Goal: Contribute content: Add original content to the website for others to see

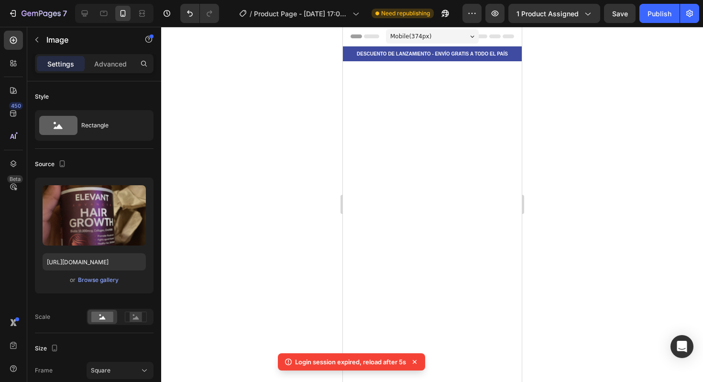
scroll to position [2230, 0]
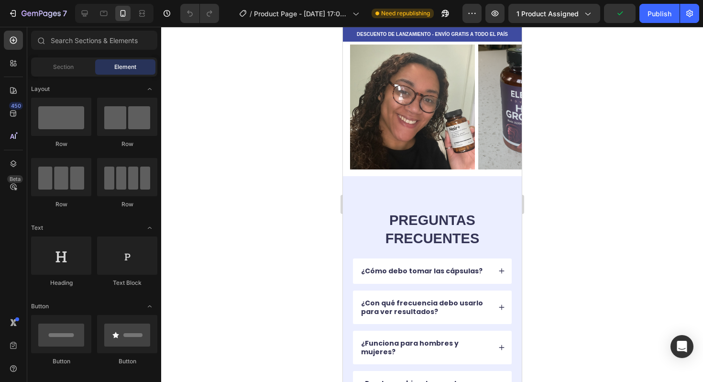
scroll to position [2592, 0]
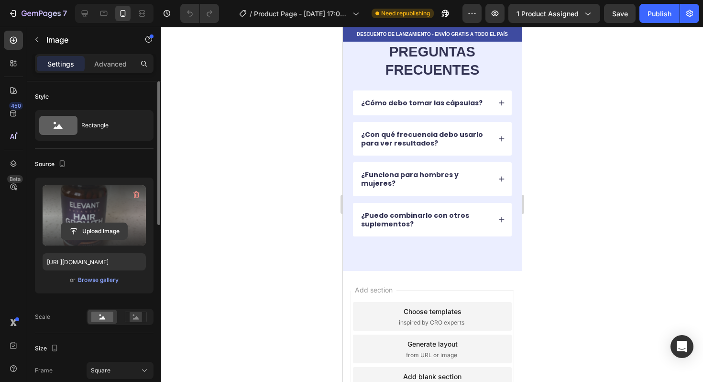
click at [101, 229] on input "file" at bounding box center [94, 231] width 66 height 16
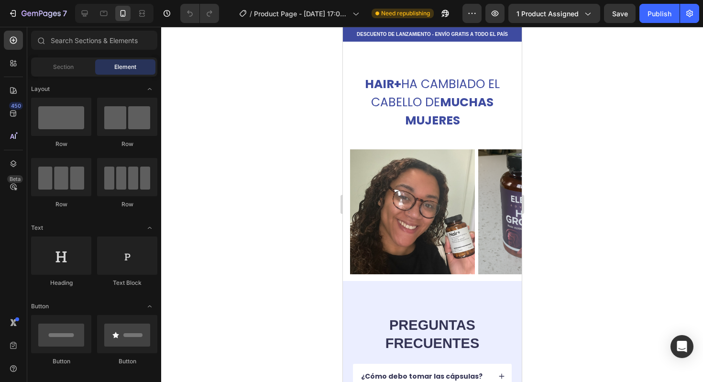
scroll to position [2667, 0]
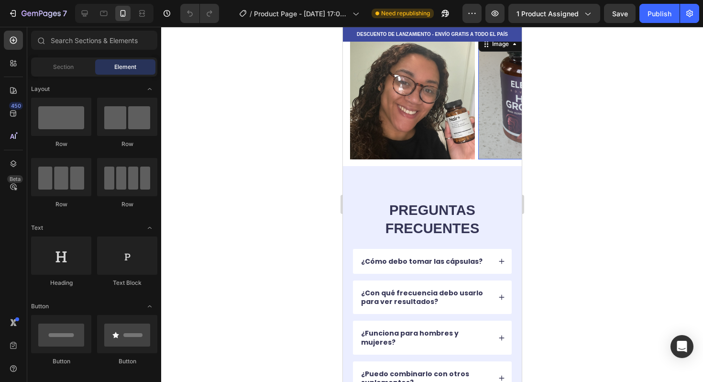
click at [506, 90] on img at bounding box center [540, 96] width 125 height 125
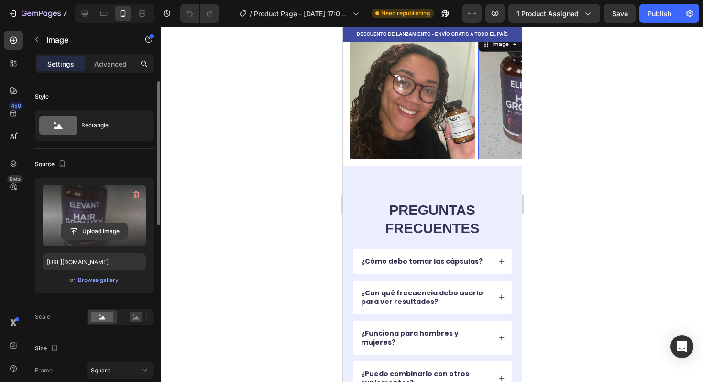
click at [112, 230] on input "file" at bounding box center [94, 231] width 66 height 16
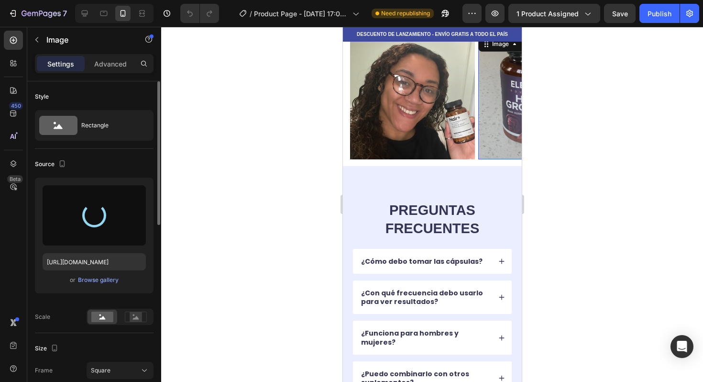
type input "[URL][DOMAIN_NAME]"
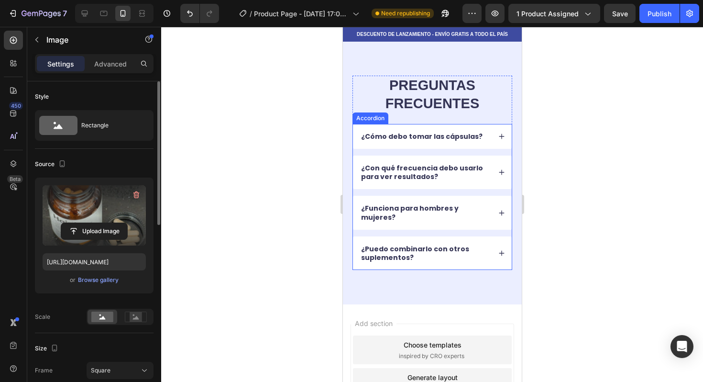
scroll to position [2561, 0]
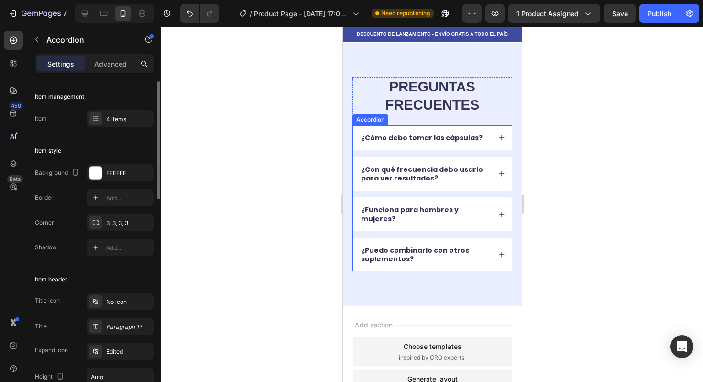
click at [489, 136] on div "¿Cómo debo tomar las cápsulas?" at bounding box center [432, 137] width 159 height 25
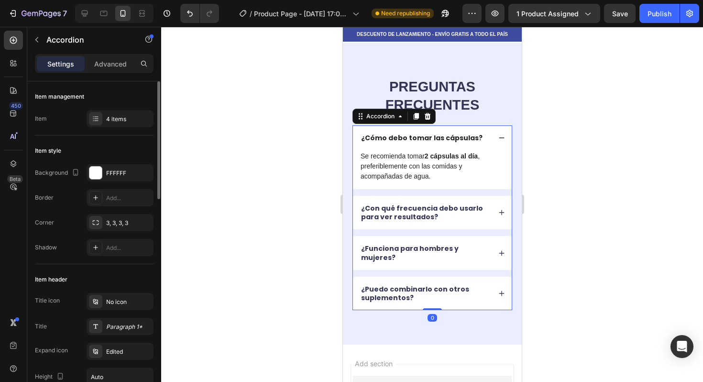
click at [489, 136] on div "¿Cómo debo tomar las cápsulas?" at bounding box center [432, 137] width 159 height 25
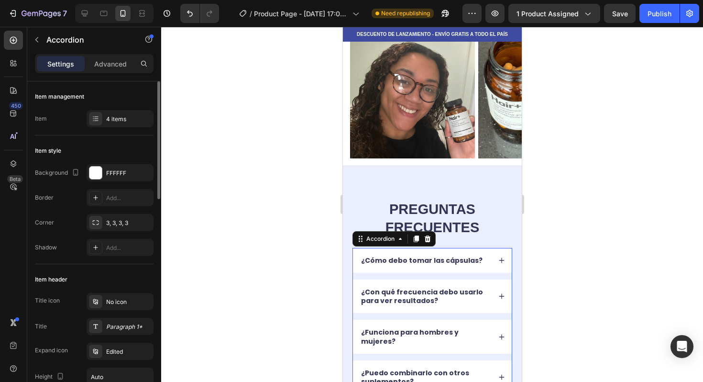
scroll to position [2376, 0]
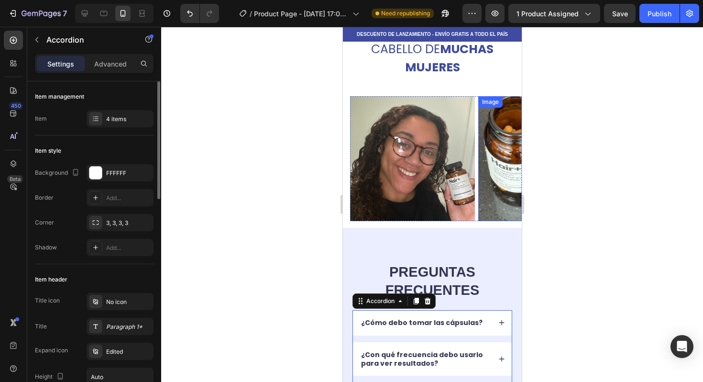
click at [506, 145] on img at bounding box center [540, 158] width 125 height 125
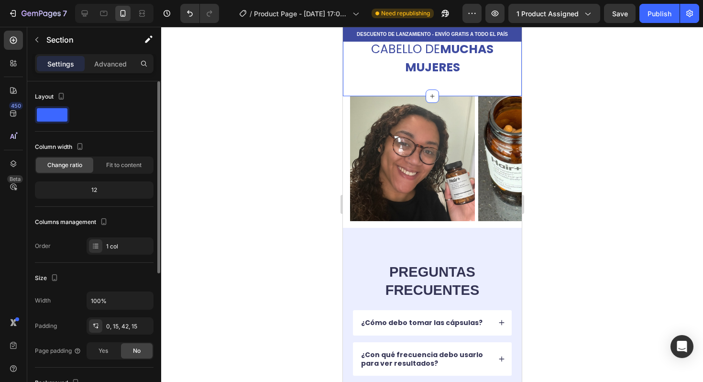
click at [390, 91] on div "HAIR+ HA CAMBIADO EL CABELLO DE MUCHAS MUJERES Heading Section 7 You can create…" at bounding box center [432, 58] width 179 height 77
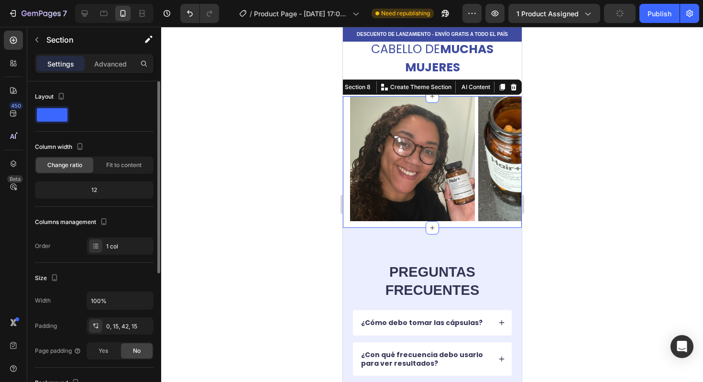
click at [345, 102] on div "Image Image Image Image Image Carousel Section 8 You can create reusable sectio…" at bounding box center [432, 162] width 179 height 132
click at [357, 86] on div "Section 8" at bounding box center [358, 87] width 30 height 9
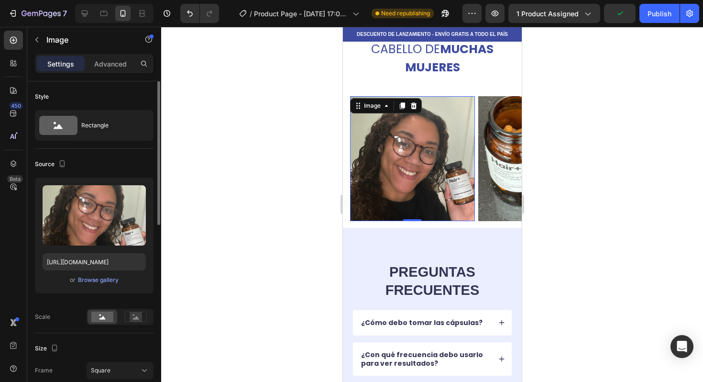
click at [380, 116] on img at bounding box center [412, 158] width 125 height 125
click at [380, 106] on div "Image" at bounding box center [372, 105] width 21 height 9
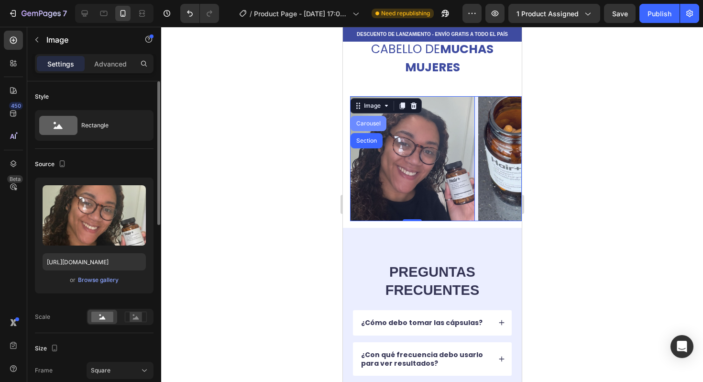
click at [371, 128] on div "Carousel" at bounding box center [368, 123] width 36 height 15
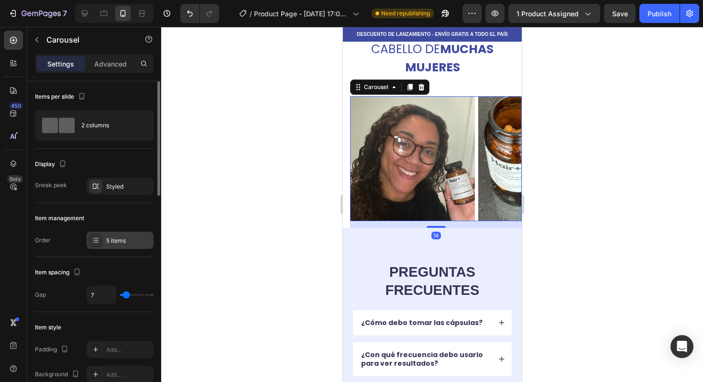
click at [124, 232] on div "5 items" at bounding box center [120, 240] width 67 height 17
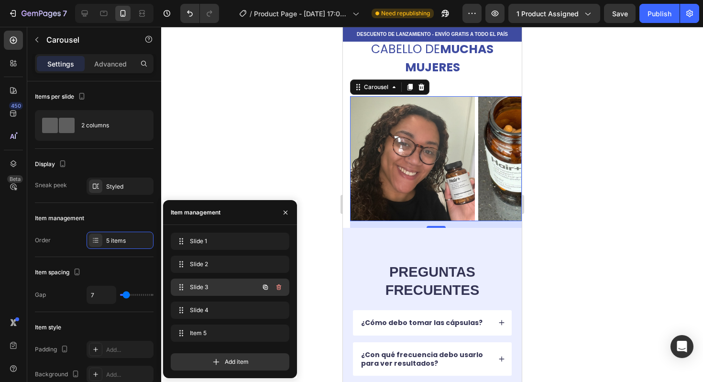
click at [204, 287] on span "Slide 3" at bounding box center [217, 287] width 54 height 9
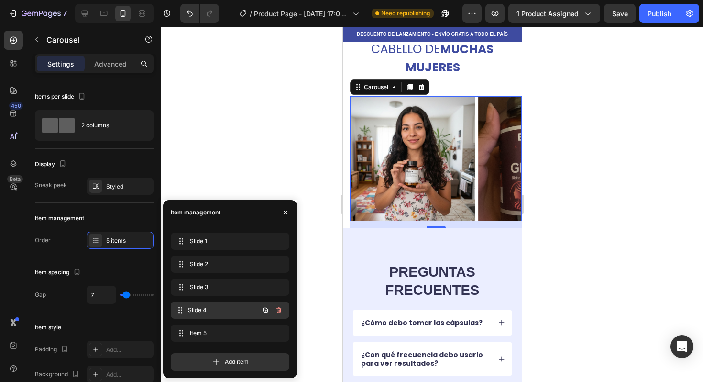
click at [204, 305] on div "Slide 4 Slide 4" at bounding box center [217, 309] width 84 height 13
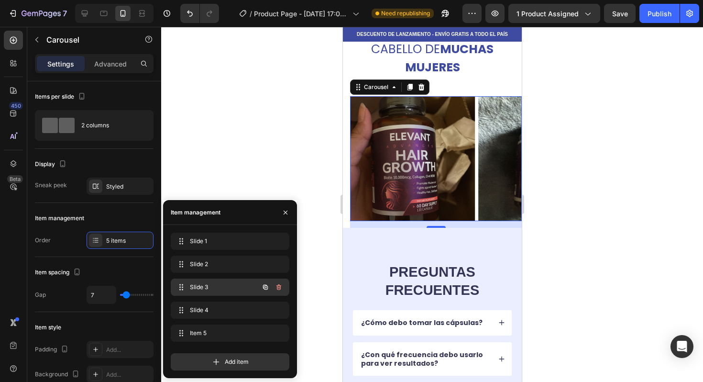
click at [211, 287] on span "Slide 3" at bounding box center [217, 287] width 54 height 9
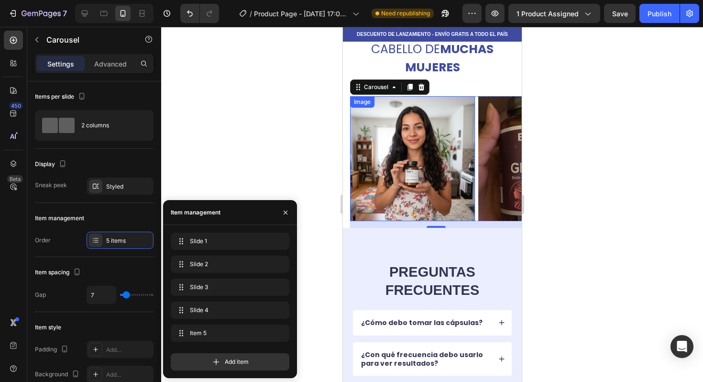
click at [409, 140] on img at bounding box center [412, 158] width 125 height 125
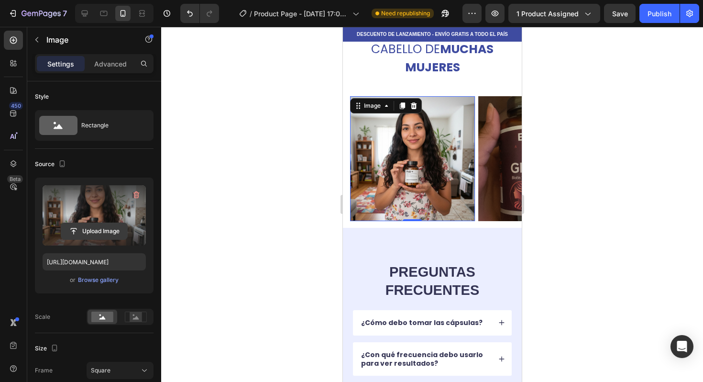
click at [110, 232] on input "file" at bounding box center [94, 231] width 66 height 16
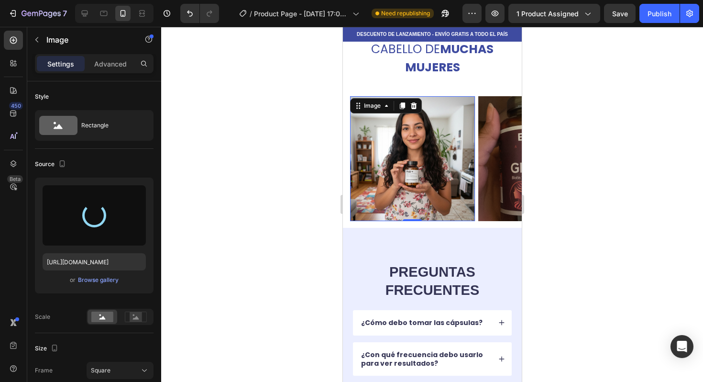
type input "[URL][DOMAIN_NAME]"
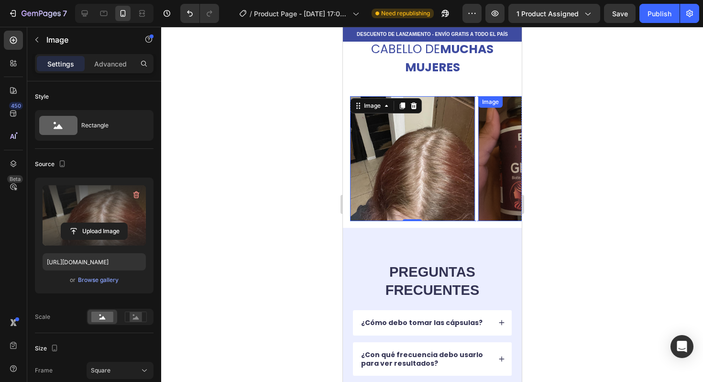
click at [507, 128] on img at bounding box center [540, 158] width 125 height 125
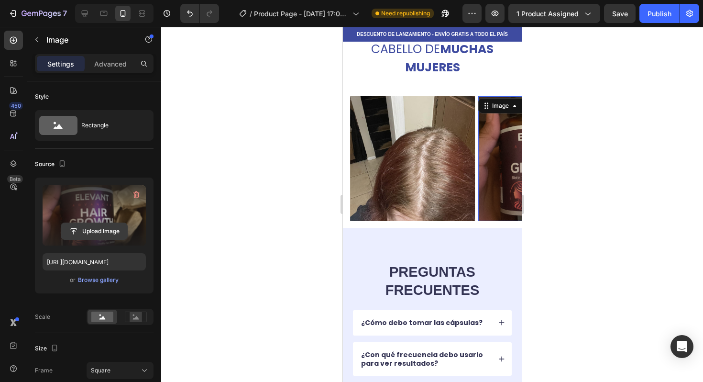
click at [78, 223] on input "file" at bounding box center [94, 231] width 66 height 16
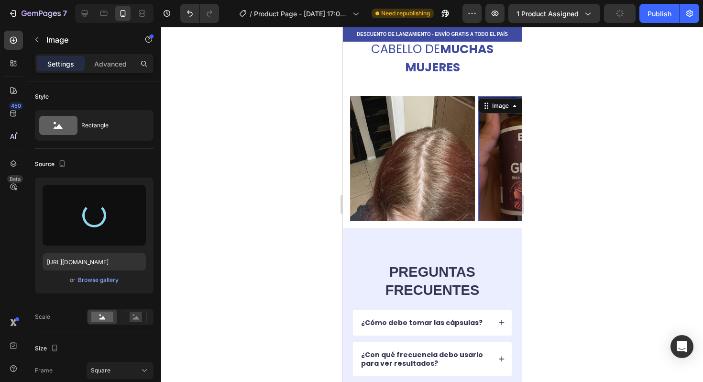
type input "[URL][DOMAIN_NAME]"
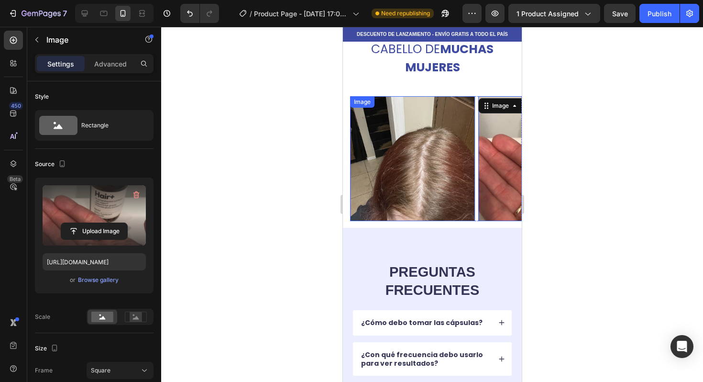
click at [356, 104] on div "Image" at bounding box center [362, 102] width 21 height 9
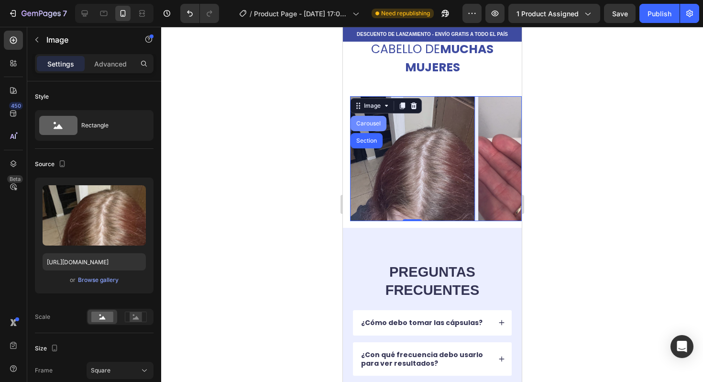
click at [356, 124] on div "Carousel" at bounding box center [368, 124] width 28 height 6
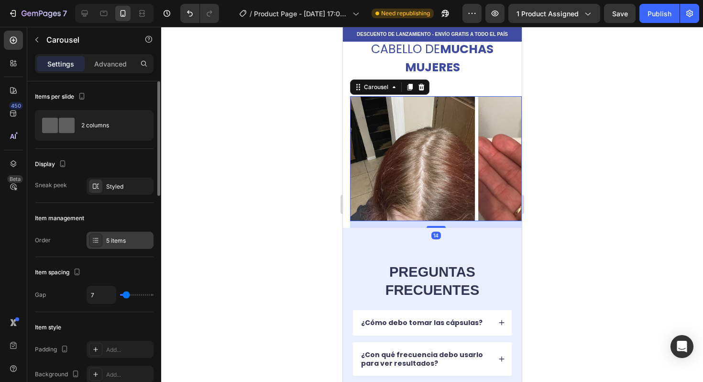
click at [132, 248] on div "5 items" at bounding box center [120, 240] width 67 height 17
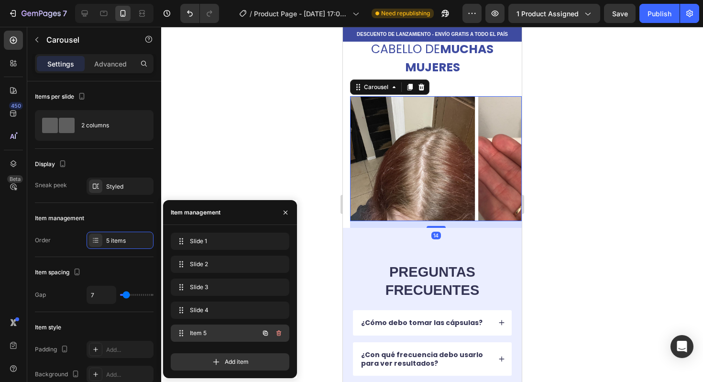
click at [214, 331] on span "Item 5" at bounding box center [217, 333] width 54 height 9
click at [202, 334] on span "Item 5" at bounding box center [223, 333] width 71 height 9
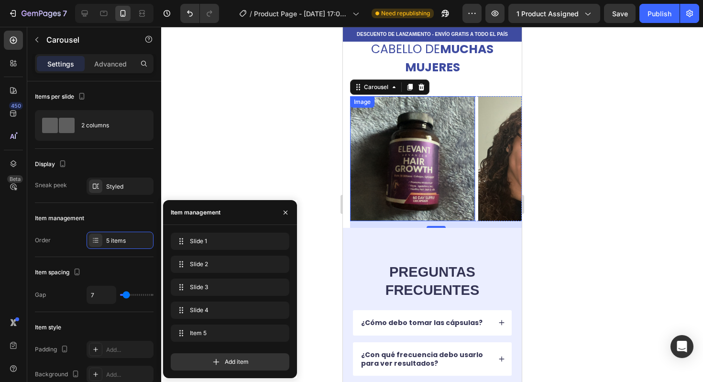
click at [428, 169] on img at bounding box center [412, 158] width 125 height 125
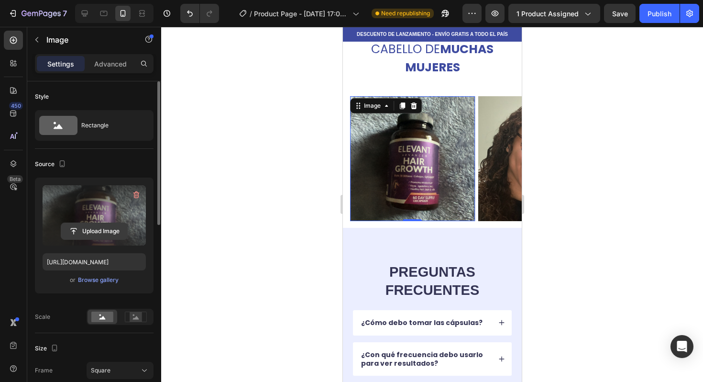
click at [110, 229] on input "file" at bounding box center [94, 231] width 66 height 16
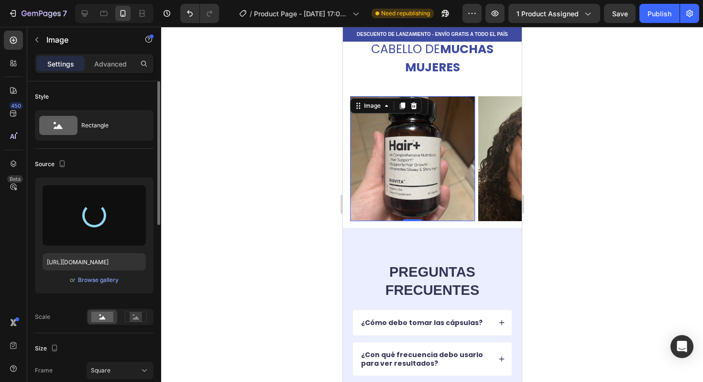
type input "[URL][DOMAIN_NAME]"
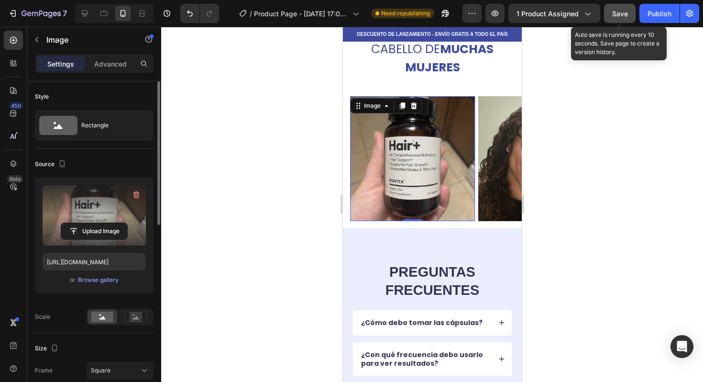
click at [627, 15] on span "Save" at bounding box center [621, 14] width 16 height 8
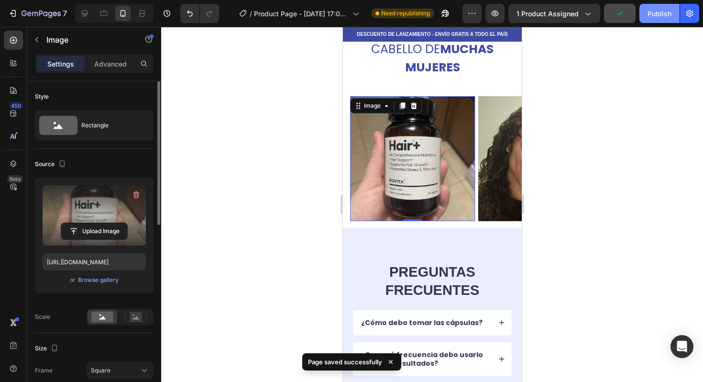
click at [655, 15] on div "Publish" at bounding box center [660, 14] width 24 height 10
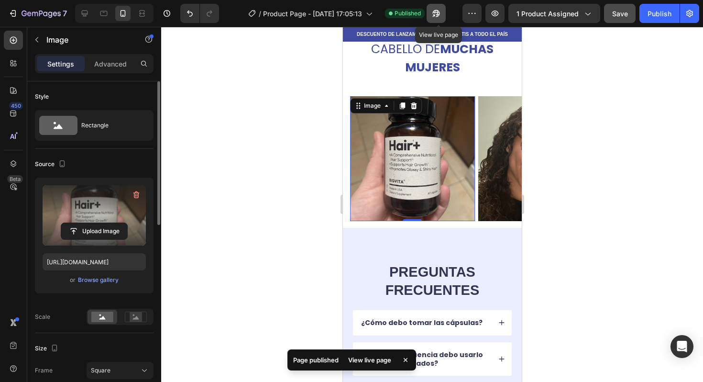
click at [438, 13] on icon "button" at bounding box center [437, 14] width 10 height 10
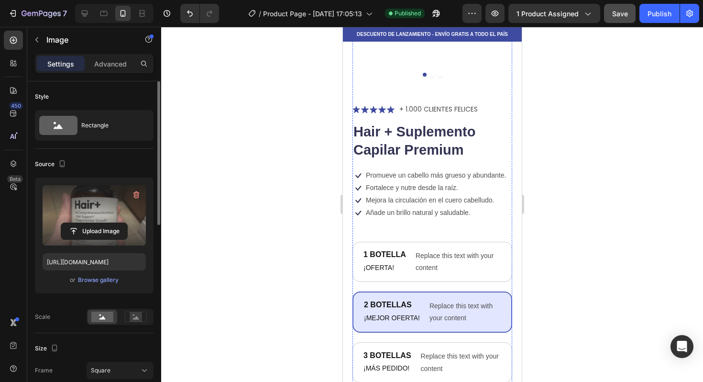
scroll to position [255, 0]
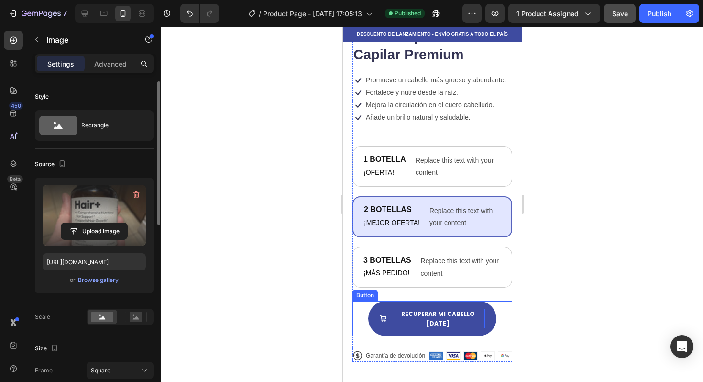
click at [437, 313] on span "Recuperar mi cabello [DATE]" at bounding box center [438, 319] width 74 height 18
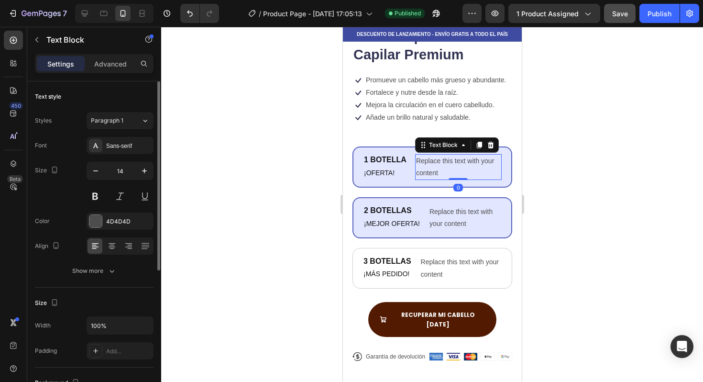
click at [464, 172] on div "Replace this text with your content" at bounding box center [458, 167] width 87 height 26
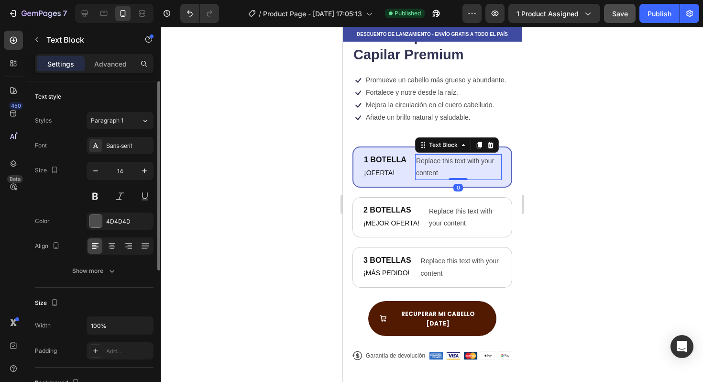
click at [464, 172] on div "Replace this text with your content" at bounding box center [458, 167] width 87 height 26
click at [464, 172] on p "Replace this text with your content" at bounding box center [458, 167] width 85 height 24
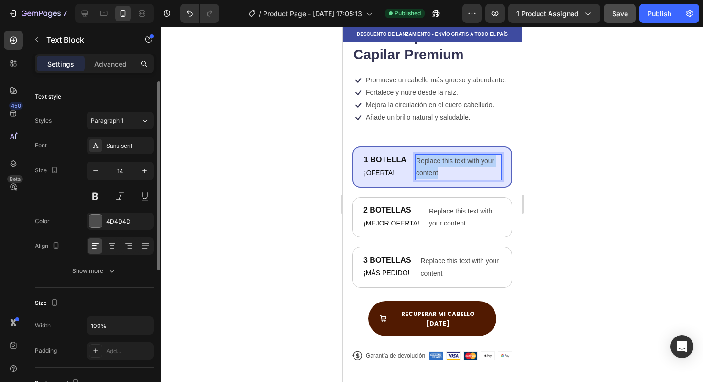
click at [464, 172] on p "Replace this text with your content" at bounding box center [458, 167] width 85 height 24
drag, startPoint x: 464, startPoint y: 172, endPoint x: 419, endPoint y: 161, distance: 45.7
click at [420, 162] on p "Replace this text with your content" at bounding box center [458, 167] width 85 height 24
drag, startPoint x: 419, startPoint y: 161, endPoint x: 413, endPoint y: 156, distance: 7.8
click at [413, 156] on div "1 BOTELLA Text Block ¡OFERTA! Text Block Replace this text with your content Te…" at bounding box center [432, 167] width 139 height 26
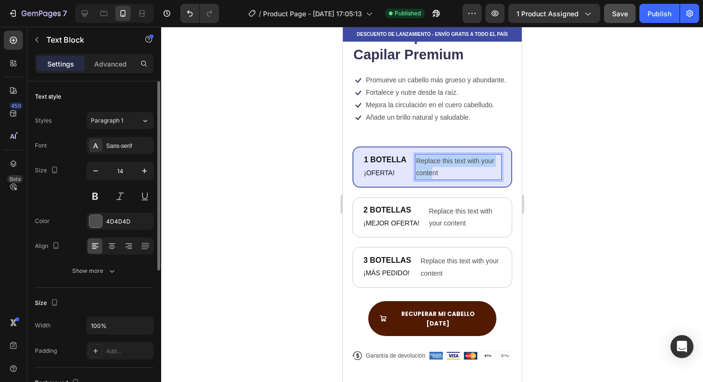
drag, startPoint x: 416, startPoint y: 159, endPoint x: 451, endPoint y: 177, distance: 39.4
click at [446, 175] on p "Replace this text with your content" at bounding box center [458, 167] width 85 height 24
drag, startPoint x: 451, startPoint y: 177, endPoint x: 457, endPoint y: 177, distance: 5.8
click at [457, 177] on p "Replace this text with your content" at bounding box center [458, 167] width 85 height 24
drag, startPoint x: 457, startPoint y: 177, endPoint x: 405, endPoint y: 154, distance: 56.6
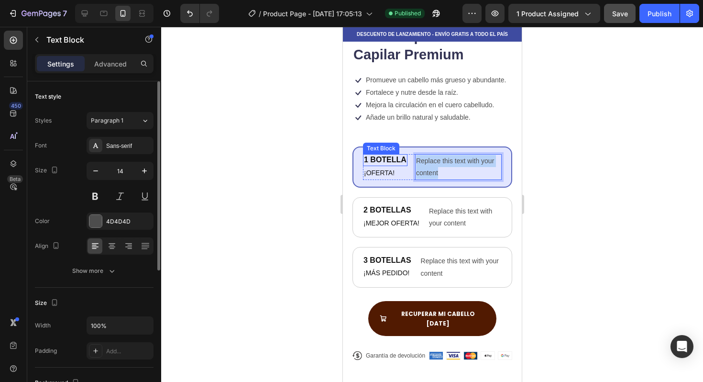
click at [405, 154] on div "1 BOTELLA Text Block ¡OFERTA! Text Block Replace this text with your content Te…" at bounding box center [432, 167] width 139 height 26
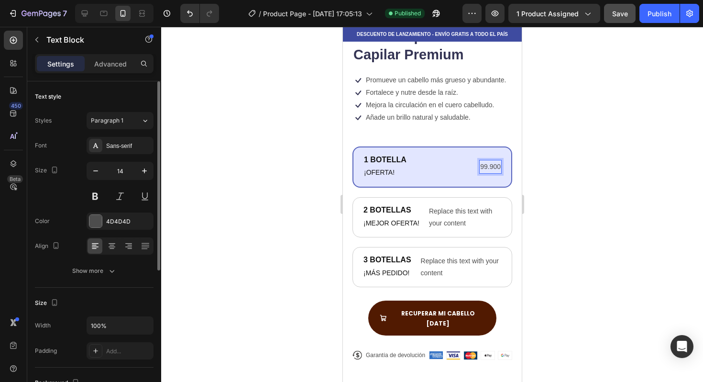
click at [563, 181] on div at bounding box center [432, 204] width 542 height 355
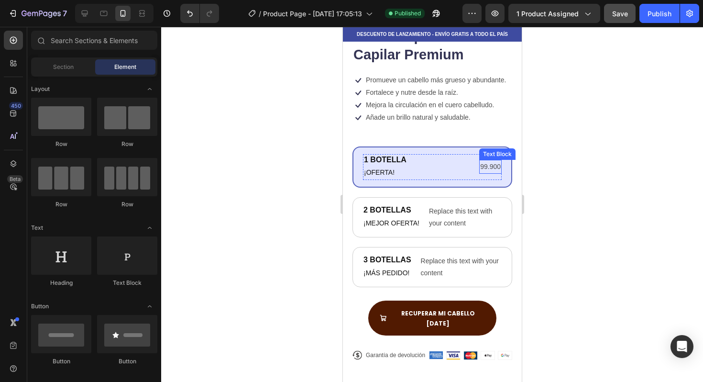
click at [480, 167] on p "99.900" at bounding box center [490, 167] width 21 height 12
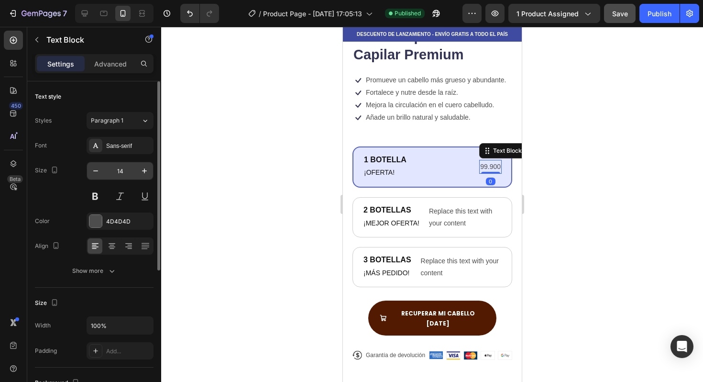
click at [128, 170] on input "14" at bounding box center [120, 170] width 32 height 17
click at [128, 172] on input "20" at bounding box center [120, 170] width 32 height 17
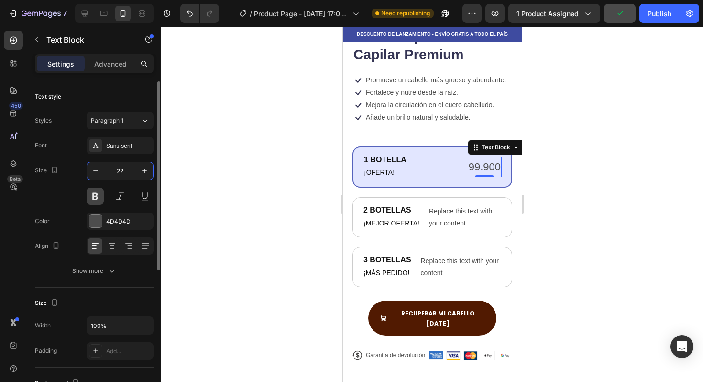
type input "22"
click at [92, 198] on button at bounding box center [95, 196] width 17 height 17
click at [101, 223] on div at bounding box center [95, 221] width 12 height 12
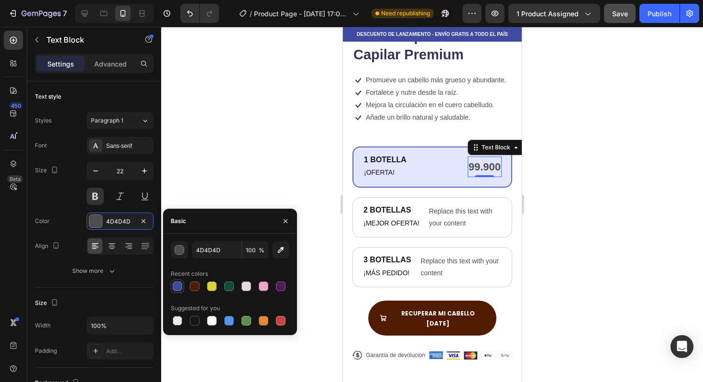
click at [178, 285] on div at bounding box center [178, 286] width 10 height 10
click at [197, 286] on div at bounding box center [195, 286] width 10 height 10
type input "511A01"
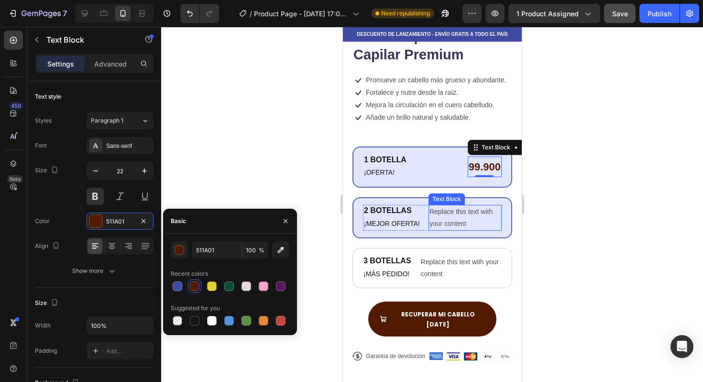
click at [474, 214] on div "Replace this text with your content" at bounding box center [464, 218] width 73 height 26
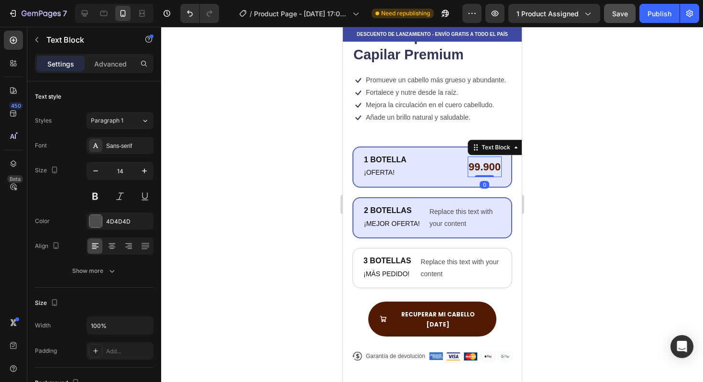
click at [482, 169] on p "99.900" at bounding box center [484, 166] width 32 height 19
click at [461, 214] on div "Replace this text with your content" at bounding box center [464, 218] width 73 height 26
click at [477, 168] on p "99.900" at bounding box center [484, 166] width 32 height 19
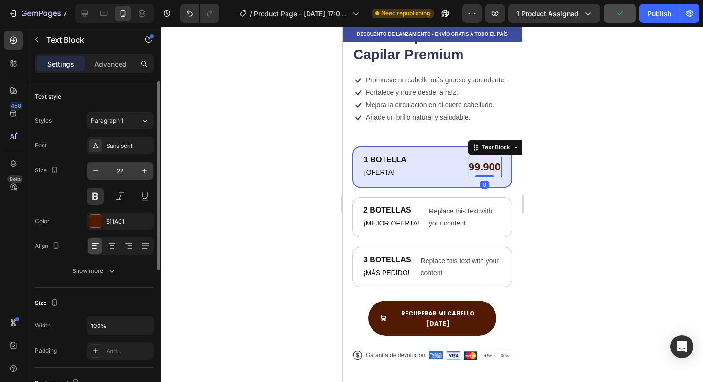
click at [134, 170] on input "22" at bounding box center [120, 170] width 32 height 17
click at [145, 169] on icon "button" at bounding box center [145, 171] width 10 height 10
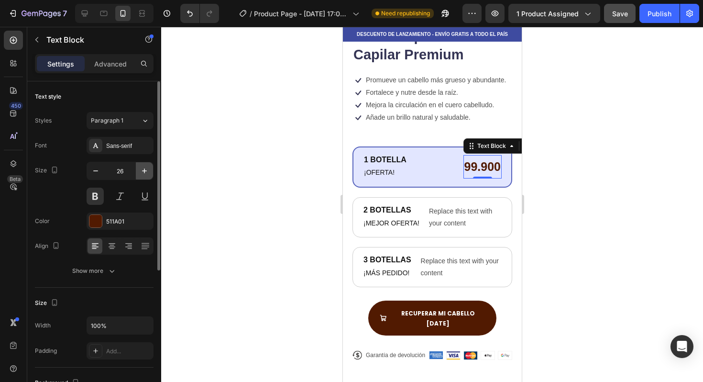
click at [145, 169] on icon "button" at bounding box center [145, 171] width 10 height 10
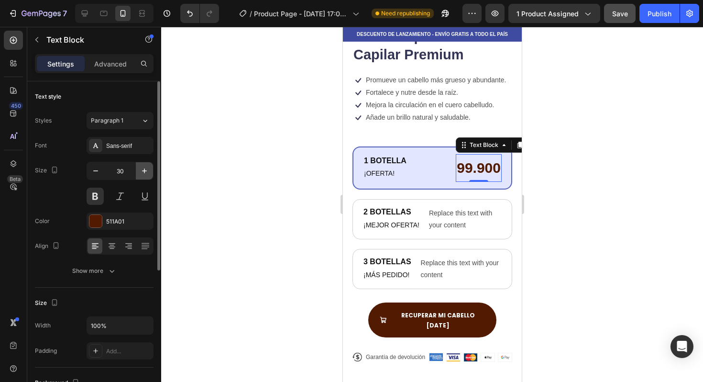
click at [145, 169] on icon "button" at bounding box center [145, 171] width 10 height 10
type input "31"
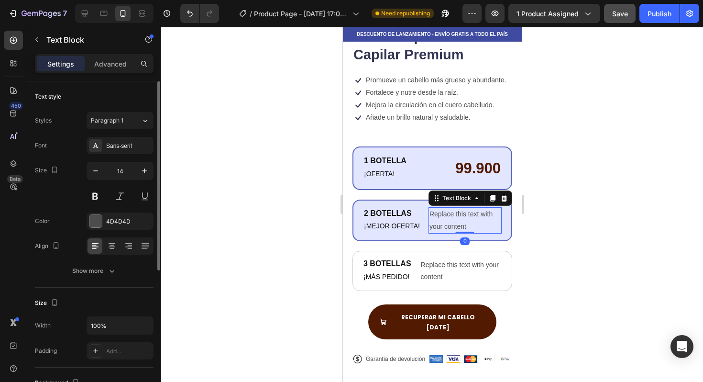
click at [465, 218] on div "Replace this text with your content" at bounding box center [464, 220] width 73 height 26
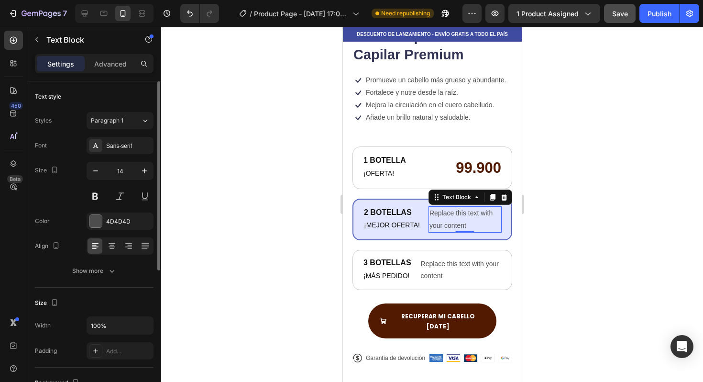
click at [675, 163] on div at bounding box center [432, 204] width 542 height 355
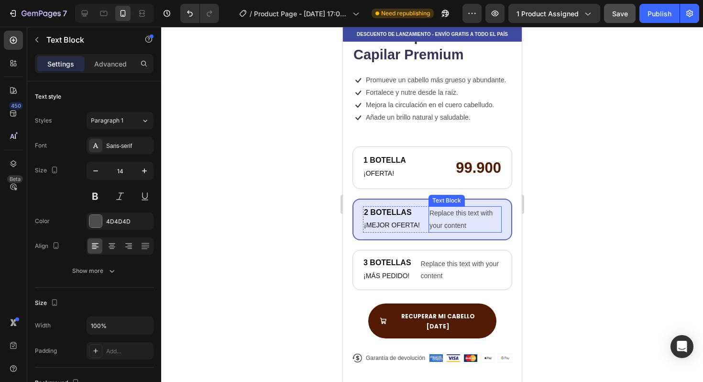
click at [485, 223] on div "Replace this text with your content" at bounding box center [464, 219] width 73 height 26
drag, startPoint x: 480, startPoint y: 223, endPoint x: 430, endPoint y: 207, distance: 53.4
click at [418, 207] on div "2 BOTELLAS Text Block ¡MEJOR OFERTA! Text Block Replace this text with your con…" at bounding box center [432, 219] width 139 height 26
click at [488, 220] on p "Replace this text with your content" at bounding box center [464, 219] width 71 height 24
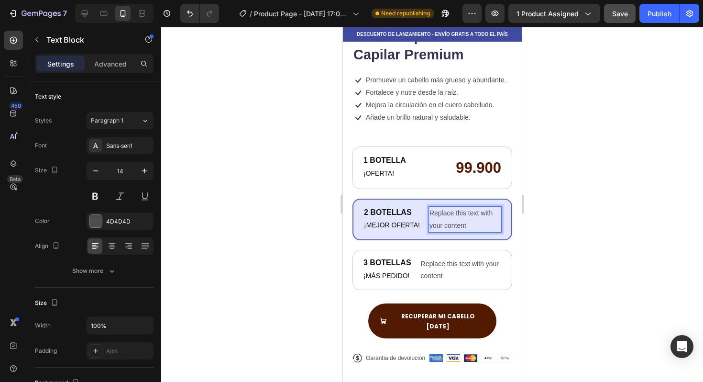
click at [474, 227] on p "Replace this text with your content" at bounding box center [464, 219] width 71 height 24
drag, startPoint x: 474, startPoint y: 227, endPoint x: 427, endPoint y: 210, distance: 50.0
click at [427, 210] on div "2 BOTELLAS Text Block ¡MEJOR OFERTA! Text Block Replace this text with your con…" at bounding box center [432, 219] width 139 height 26
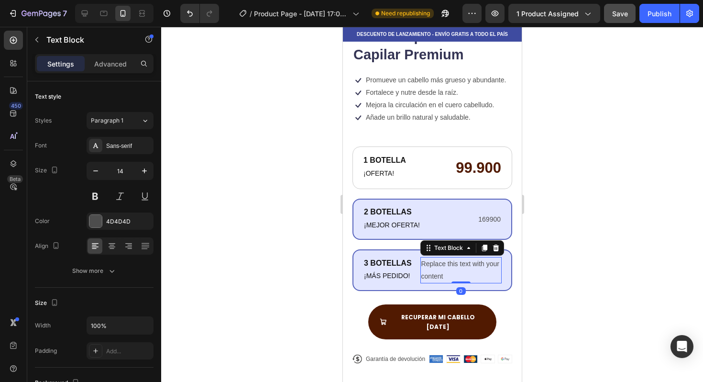
click at [450, 263] on div "Replace this text with your content" at bounding box center [460, 270] width 81 height 26
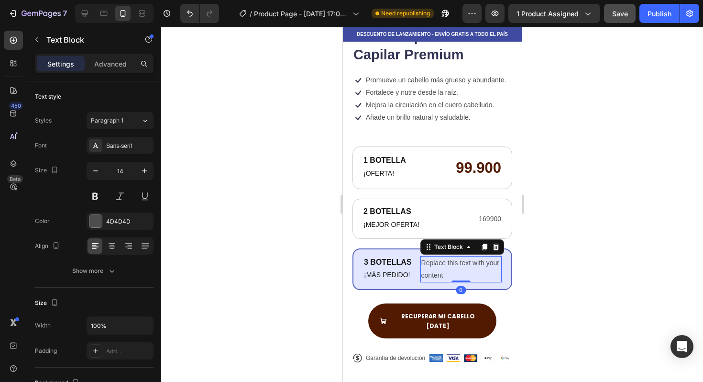
click at [457, 273] on div "Replace this text with your content" at bounding box center [460, 269] width 81 height 26
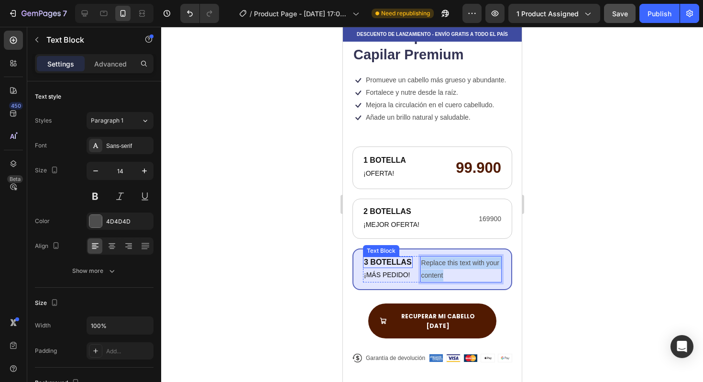
drag, startPoint x: 465, startPoint y: 274, endPoint x: 412, endPoint y: 261, distance: 54.7
click at [412, 261] on div "3 BOTELLAS Text Block ¡MÁS PEDIDO! Text Block Replace this text with your conte…" at bounding box center [432, 269] width 139 height 26
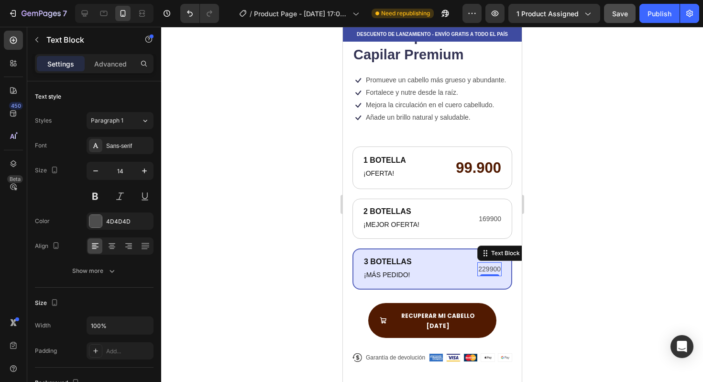
click at [543, 223] on div at bounding box center [432, 204] width 542 height 355
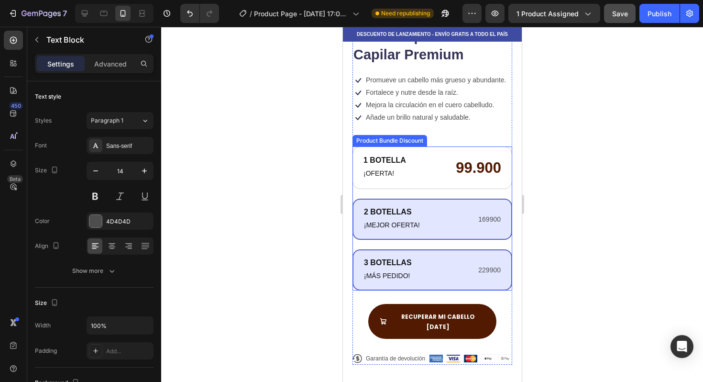
click at [485, 217] on p "169900" at bounding box center [489, 219] width 22 height 12
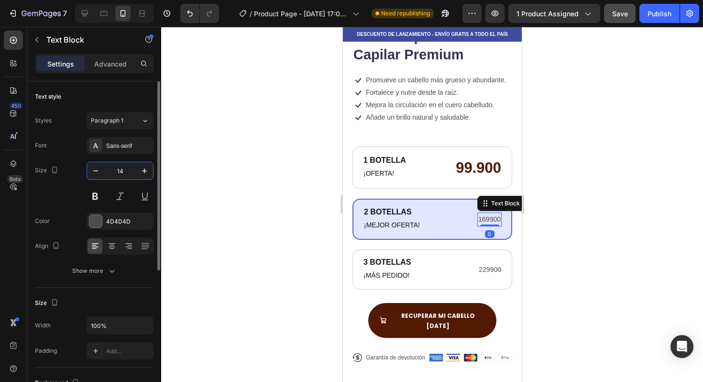
click at [125, 170] on input "14" at bounding box center [120, 170] width 32 height 17
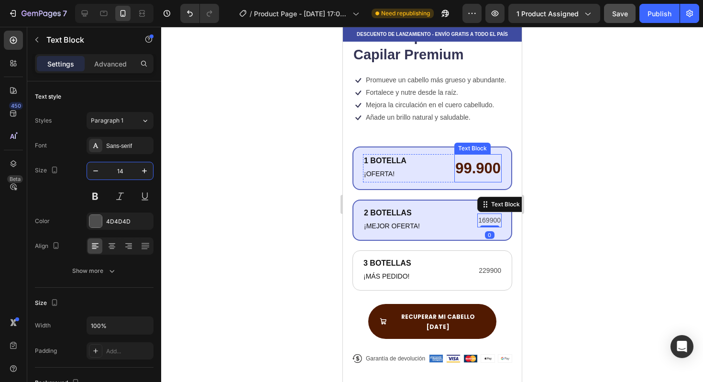
click at [470, 172] on p "99.900" at bounding box center [477, 168] width 45 height 27
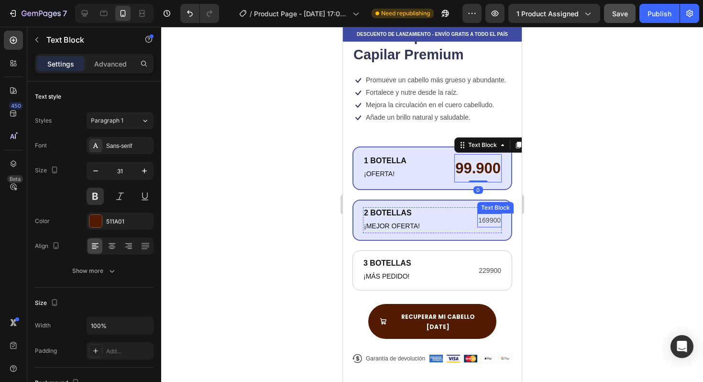
click at [491, 225] on p "169900" at bounding box center [489, 220] width 22 height 12
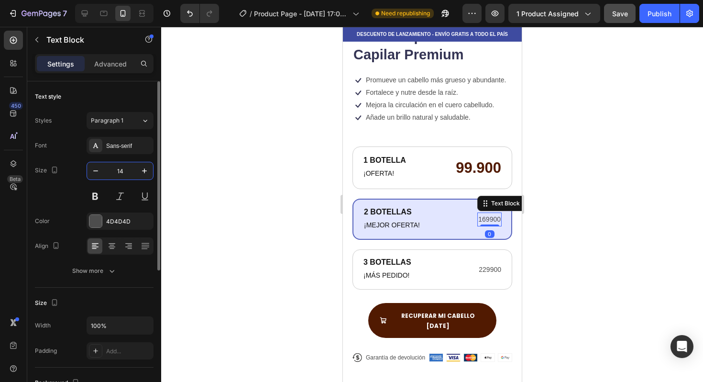
click at [130, 176] on input "14" at bounding box center [120, 170] width 32 height 17
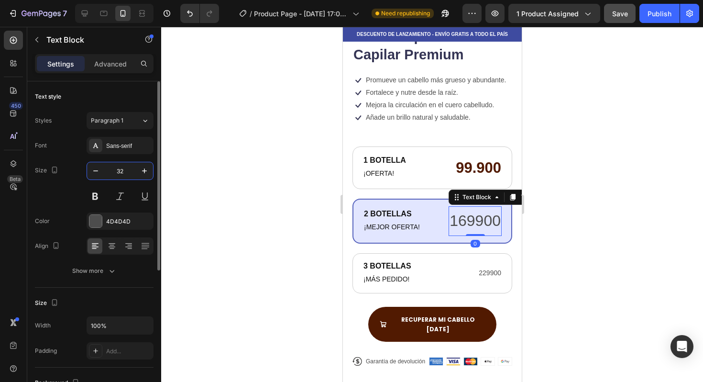
type input "32"
click at [92, 195] on button at bounding box center [95, 196] width 17 height 17
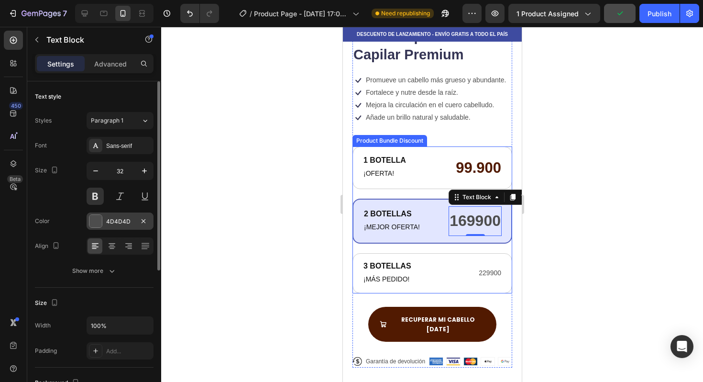
click at [98, 221] on div at bounding box center [95, 221] width 12 height 12
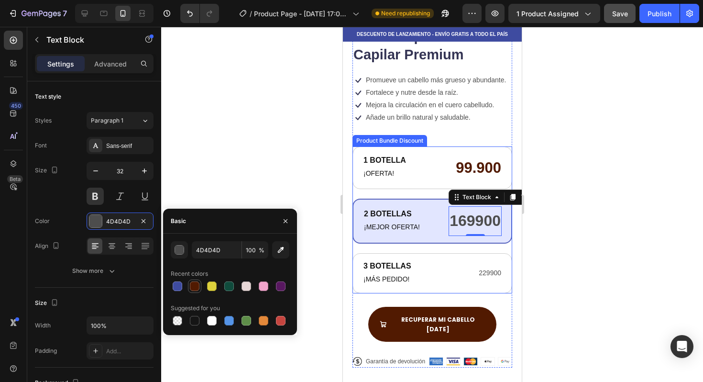
click at [200, 282] on div at bounding box center [194, 285] width 11 height 11
type input "511A01"
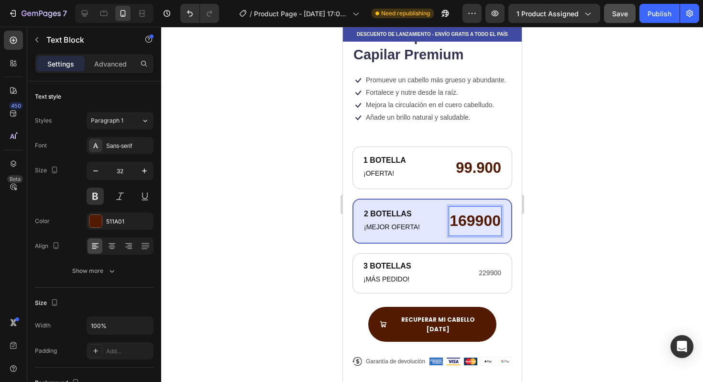
click at [470, 223] on p "169900" at bounding box center [474, 221] width 51 height 28
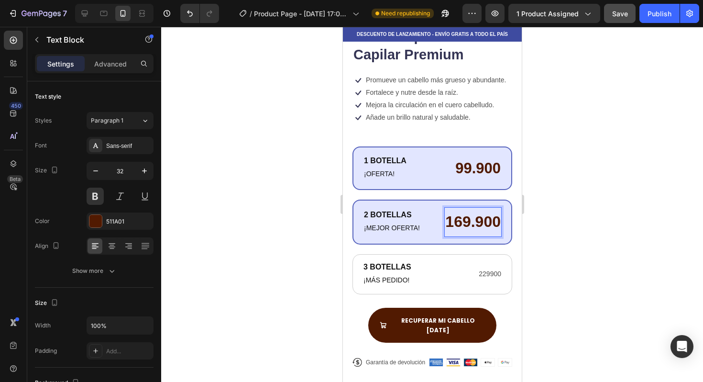
scroll to position [256, 0]
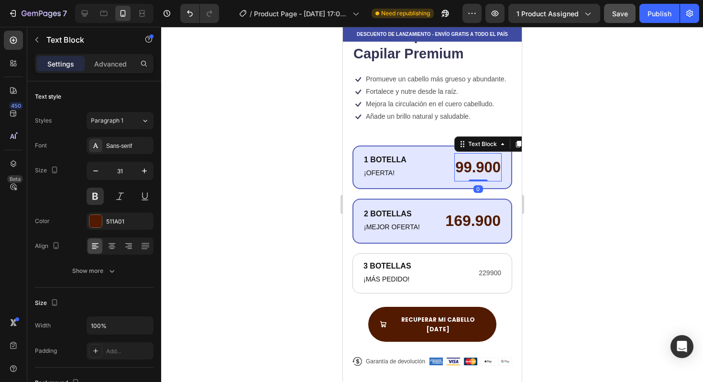
click at [480, 167] on p "99.900" at bounding box center [477, 167] width 45 height 27
click at [147, 174] on icon "button" at bounding box center [145, 171] width 10 height 10
type input "32"
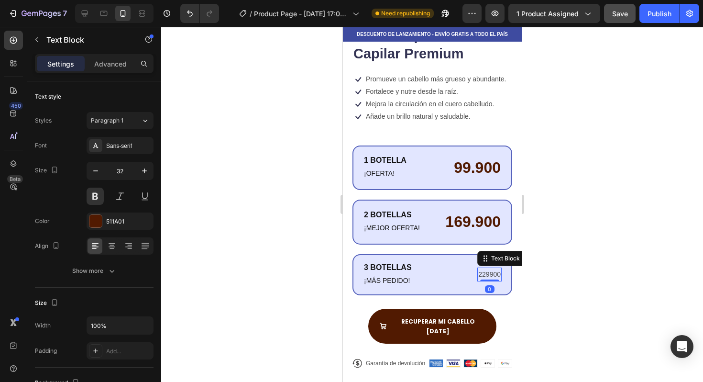
click at [482, 272] on p "229900" at bounding box center [489, 274] width 22 height 12
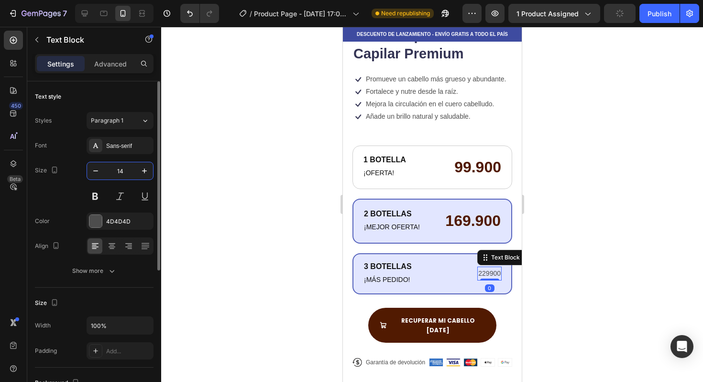
click at [122, 175] on input "14" at bounding box center [120, 170] width 32 height 17
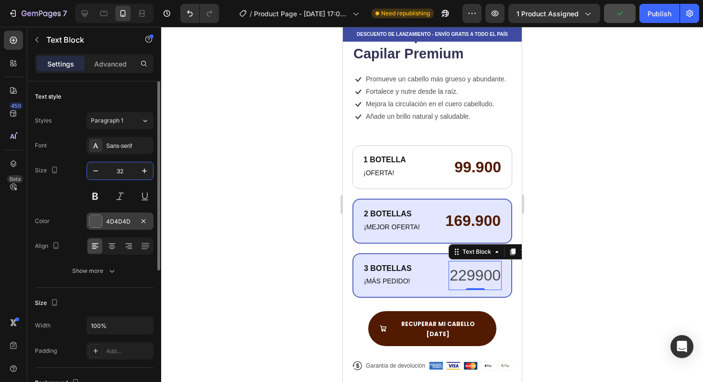
type input "32"
click at [110, 227] on div "4D4D4D" at bounding box center [120, 220] width 67 height 17
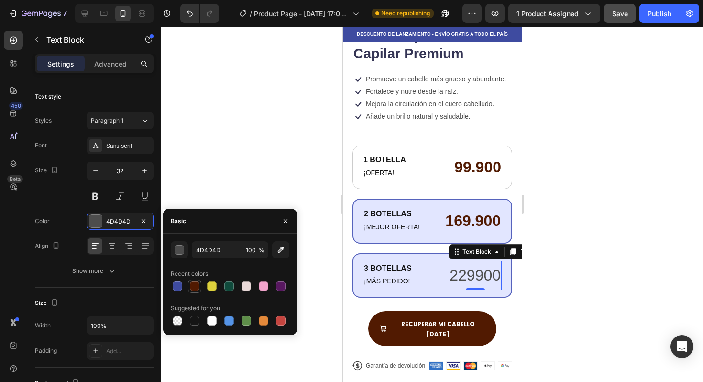
click at [197, 284] on div at bounding box center [195, 286] width 10 height 10
type input "511A01"
click at [100, 193] on button at bounding box center [95, 196] width 17 height 17
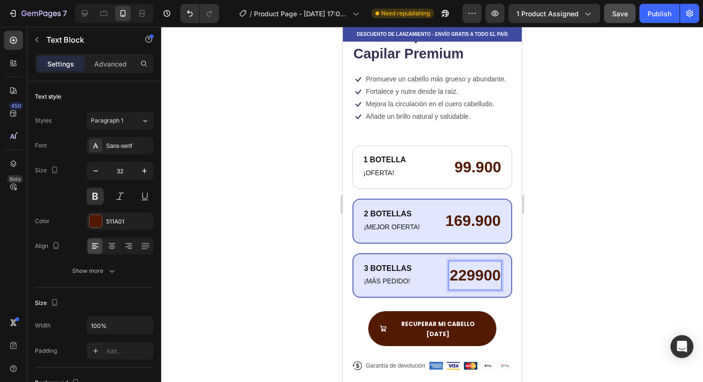
click at [469, 277] on p "229900" at bounding box center [474, 276] width 51 height 28
click at [621, 212] on div at bounding box center [432, 204] width 542 height 355
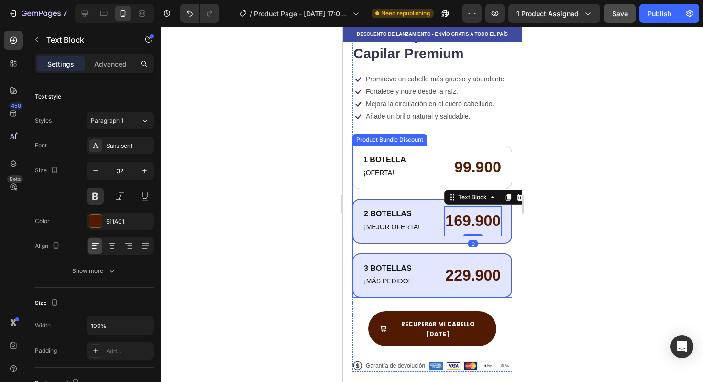
click at [461, 206] on div "2 BOTELLAS Text Block ¡MEJOR OFERTA! Text Block 169.900 Text Block 0 Row" at bounding box center [432, 221] width 160 height 45
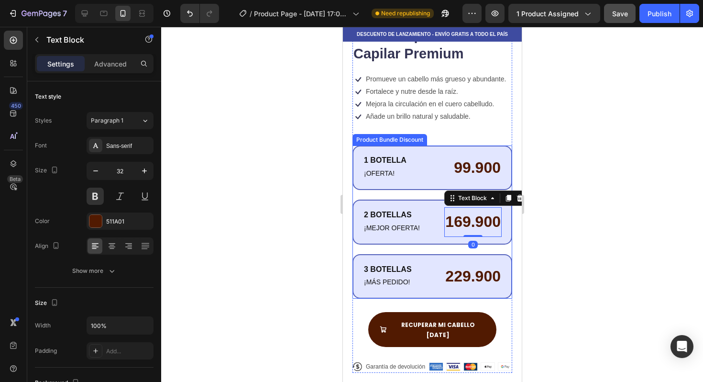
scroll to position [257, 0]
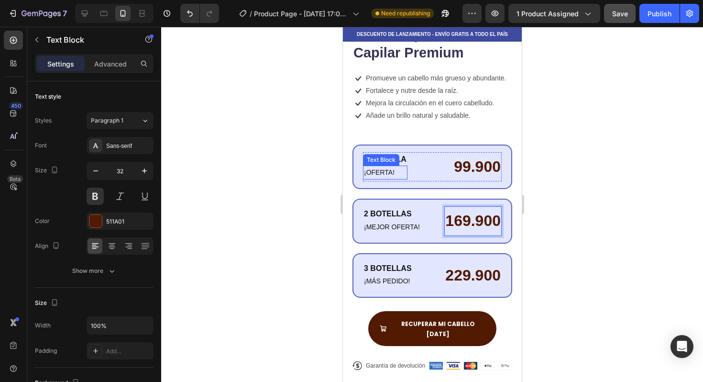
click at [403, 173] on p "¡OFERTA!" at bounding box center [385, 173] width 43 height 12
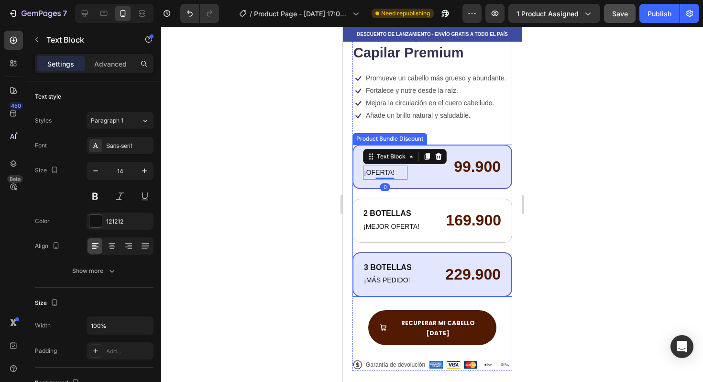
click at [453, 147] on div "1 BOTELLA Text Block ¡OFERTA! Text Block 0 99.900 Text Block Row" at bounding box center [432, 167] width 160 height 45
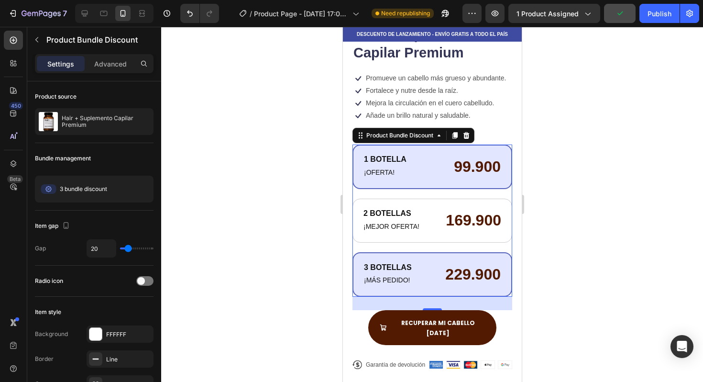
click at [615, 187] on div at bounding box center [432, 204] width 542 height 355
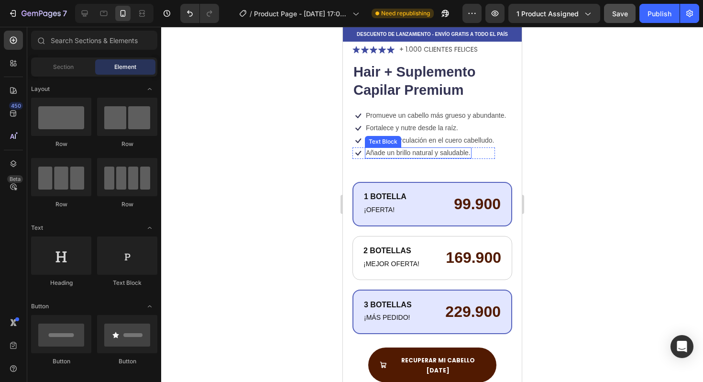
scroll to position [110, 0]
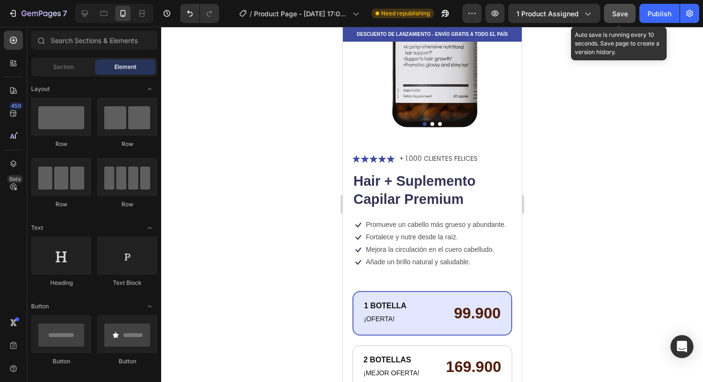
click at [633, 13] on button "Save" at bounding box center [620, 13] width 32 height 19
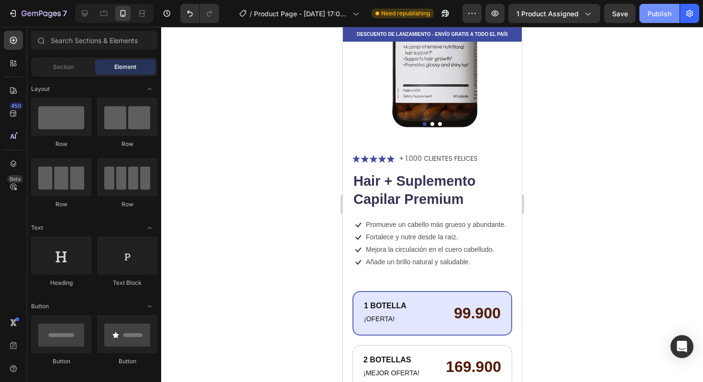
click at [660, 20] on button "Publish" at bounding box center [660, 13] width 40 height 19
